Goal: Navigation & Orientation: Locate item on page

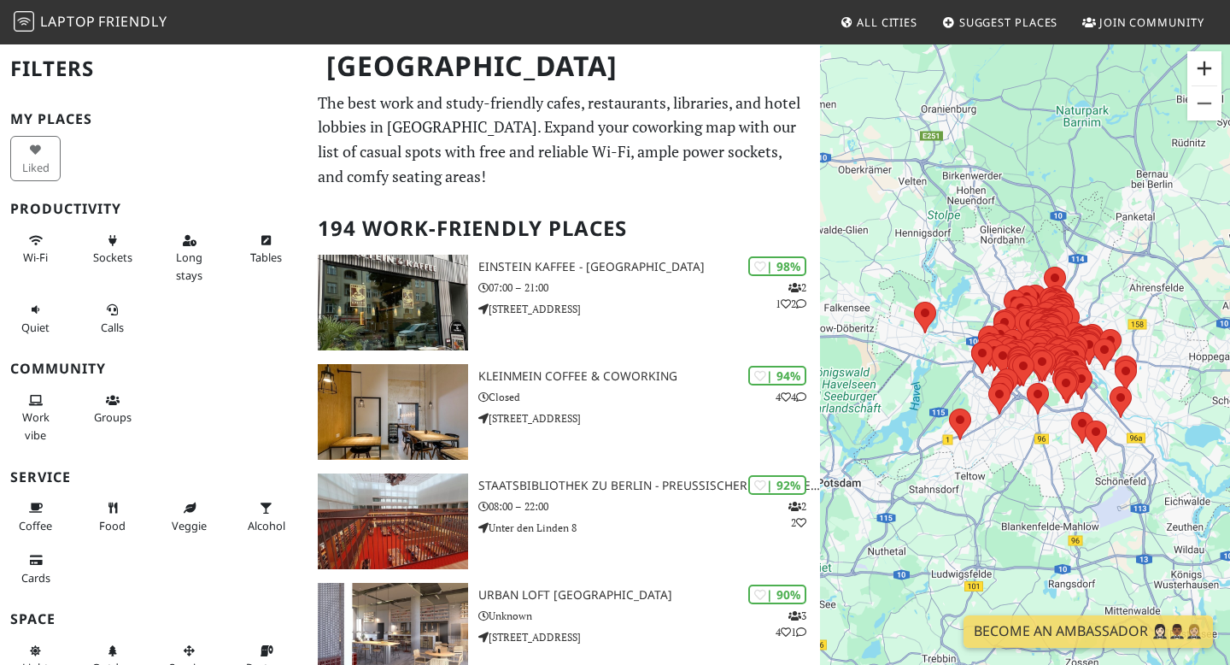
click at [1207, 68] on button "Zoom in" at bounding box center [1204, 68] width 34 height 34
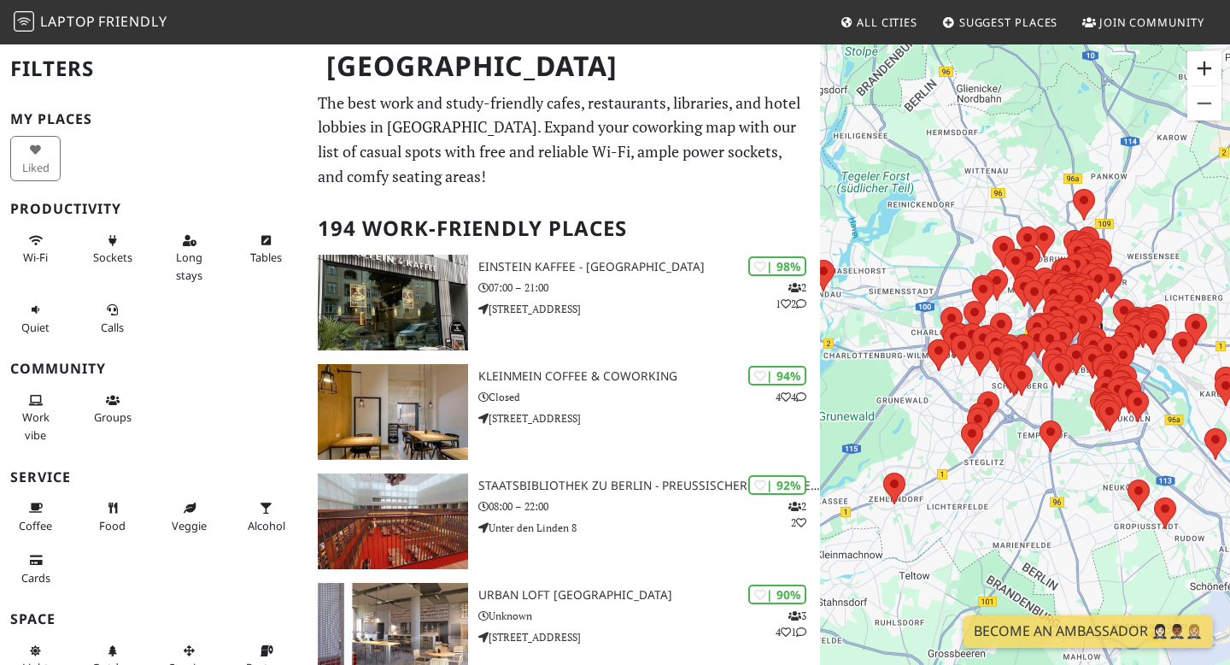
click at [1207, 68] on button "Zoom in" at bounding box center [1204, 68] width 34 height 34
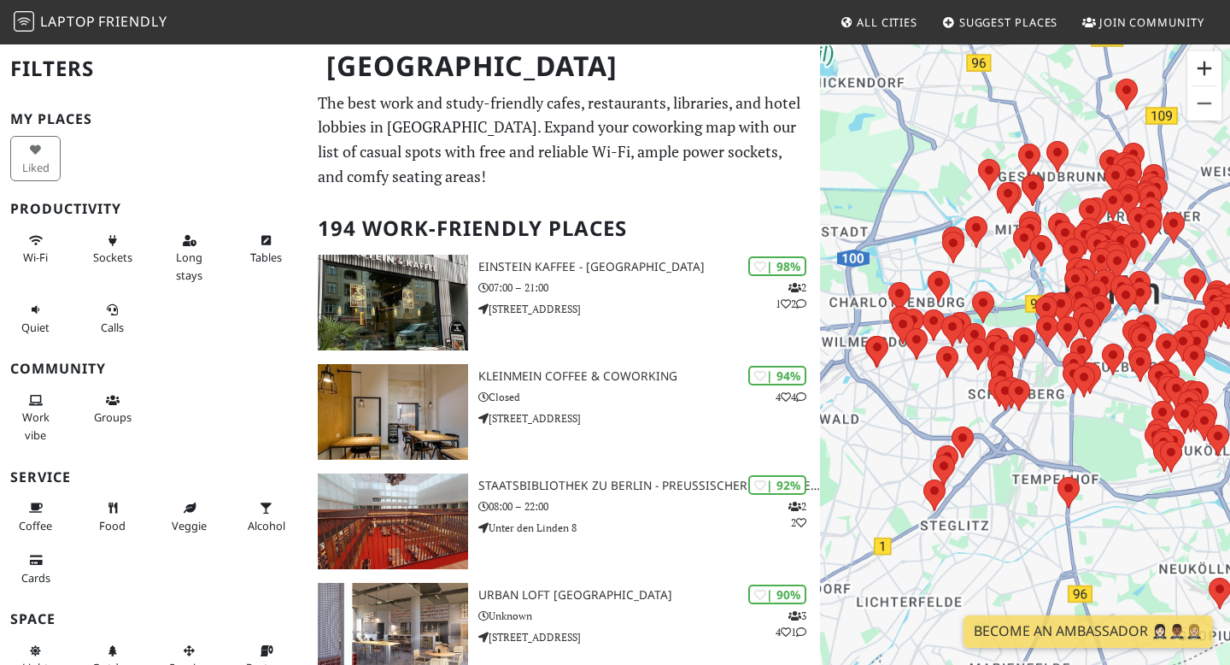
click at [1207, 68] on button "Zoom in" at bounding box center [1204, 68] width 34 height 34
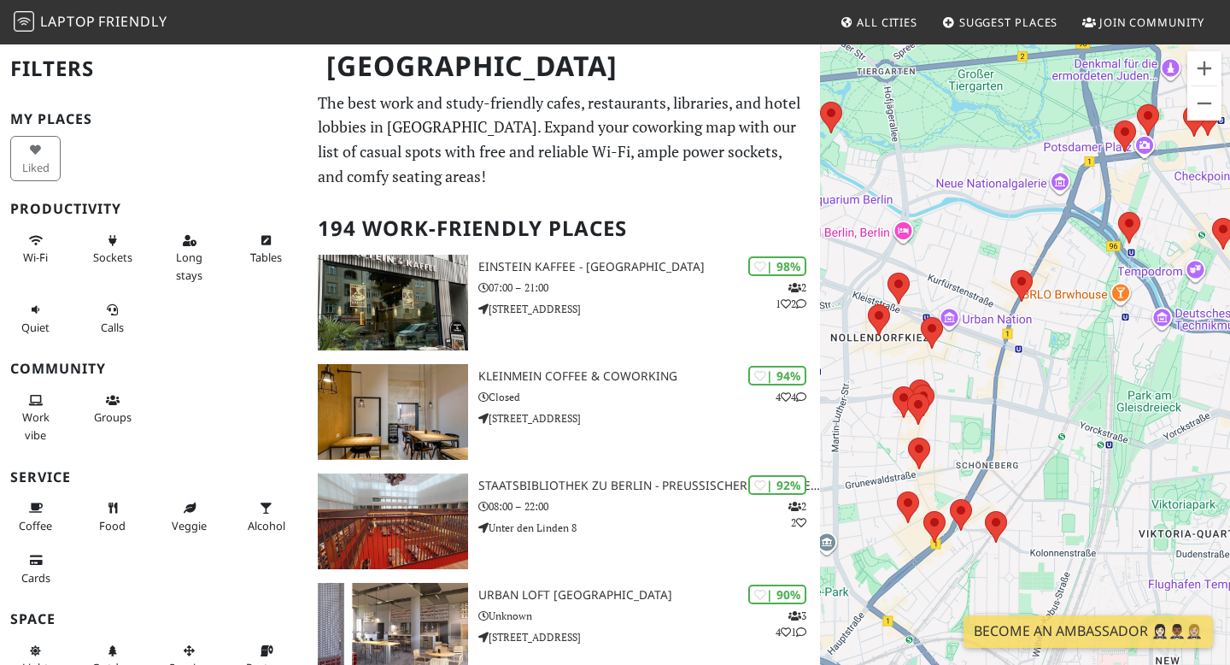
drag, startPoint x: 1090, startPoint y: 362, endPoint x: 751, endPoint y: 467, distance: 355.0
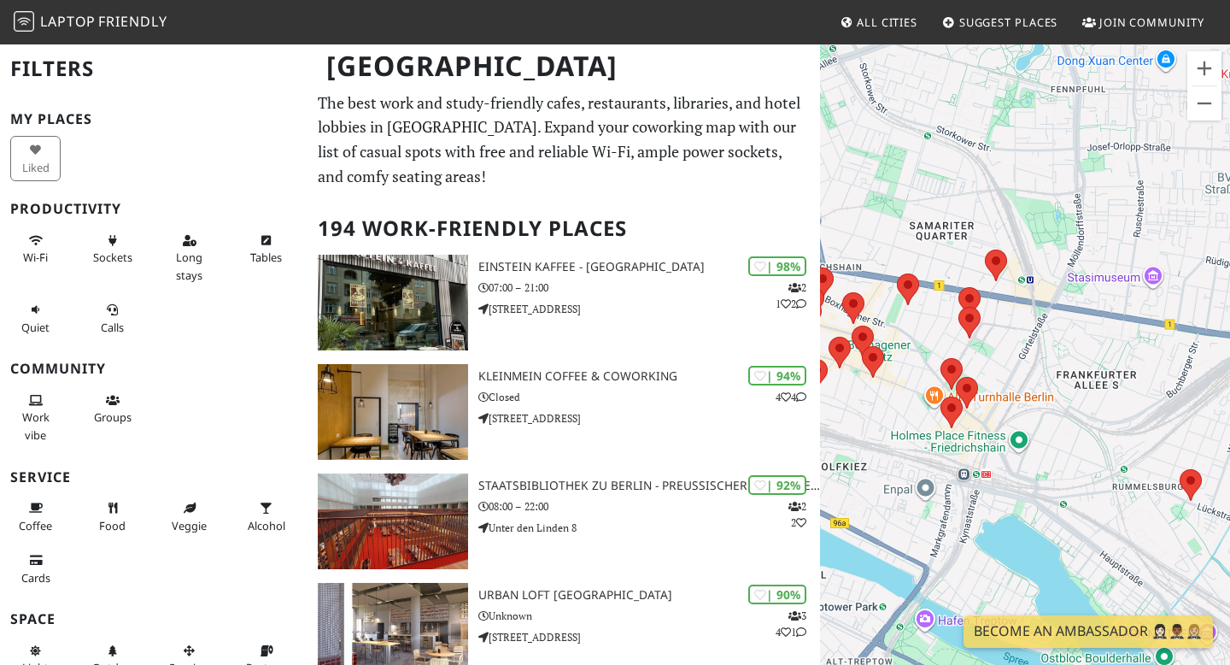
drag, startPoint x: 1016, startPoint y: 441, endPoint x: 1149, endPoint y: 267, distance: 218.7
click at [1149, 267] on div at bounding box center [1025, 375] width 410 height 665
click at [1033, 370] on div at bounding box center [1025, 375] width 410 height 665
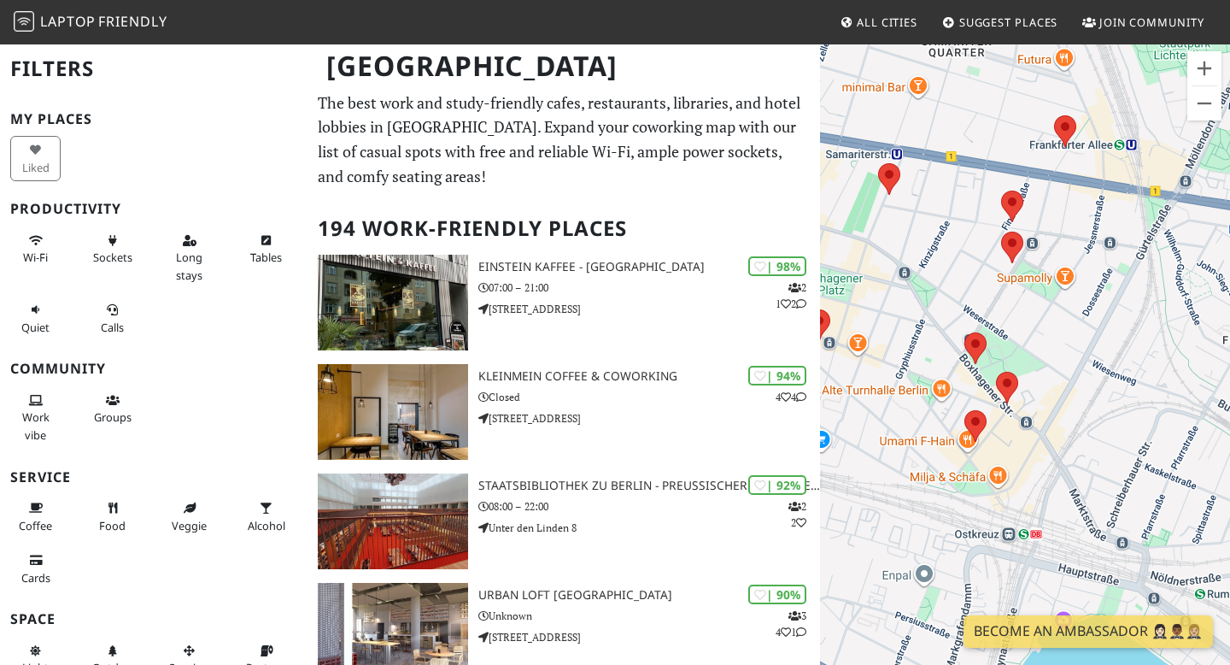
drag, startPoint x: 966, startPoint y: 392, endPoint x: 1084, endPoint y: 343, distance: 127.9
click at [1084, 343] on div at bounding box center [1025, 375] width 410 height 665
